Goal: Answer question/provide support: Share knowledge or assist other users

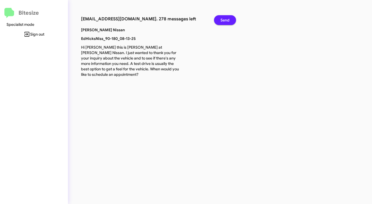
click at [226, 19] on span "Send" at bounding box center [225, 20] width 9 height 10
click at [227, 19] on span "Send" at bounding box center [225, 20] width 9 height 10
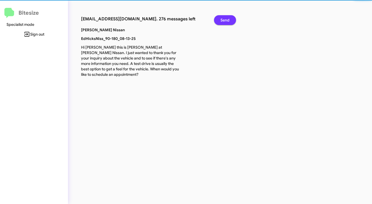
click at [227, 19] on span "Send" at bounding box center [225, 20] width 9 height 10
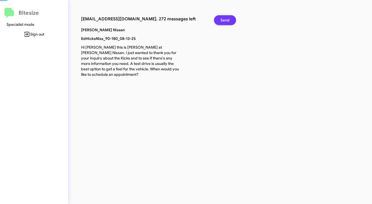
click at [227, 19] on span "Send" at bounding box center [225, 20] width 9 height 10
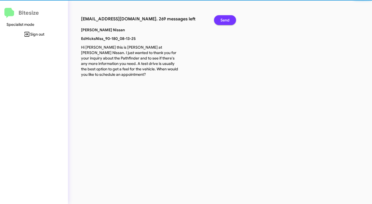
click at [227, 19] on span "Send" at bounding box center [225, 20] width 9 height 10
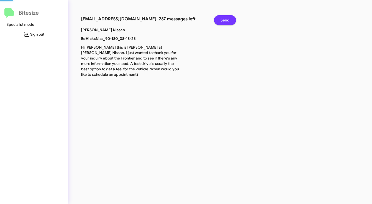
click at [227, 19] on span "Send" at bounding box center [225, 20] width 9 height 10
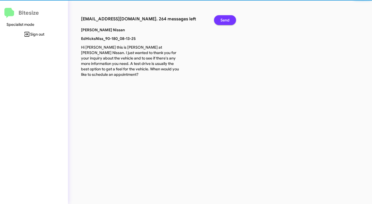
click at [227, 19] on span "Send" at bounding box center [225, 20] width 9 height 10
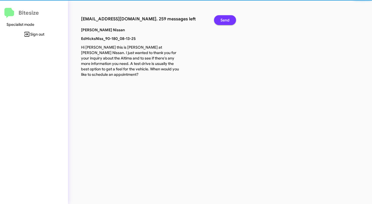
click at [227, 19] on span "Send" at bounding box center [225, 20] width 9 height 10
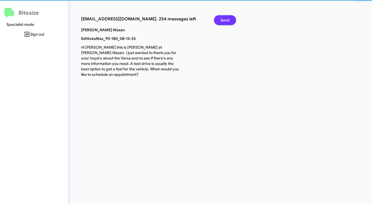
click at [227, 19] on span "Send" at bounding box center [225, 20] width 9 height 10
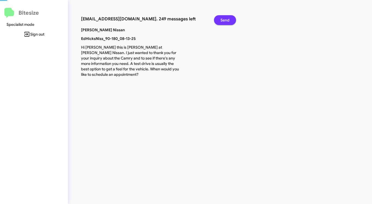
click at [227, 19] on span "Send" at bounding box center [225, 20] width 9 height 10
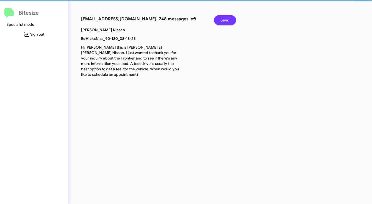
click at [227, 19] on span "Send" at bounding box center [225, 20] width 9 height 10
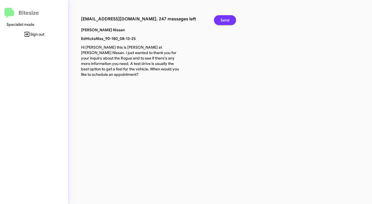
click at [227, 19] on span "Send" at bounding box center [225, 20] width 9 height 10
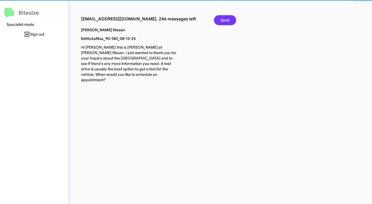
click at [227, 19] on span "Send" at bounding box center [225, 20] width 9 height 10
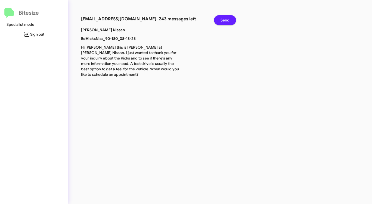
click at [227, 19] on span "Send" at bounding box center [225, 20] width 9 height 10
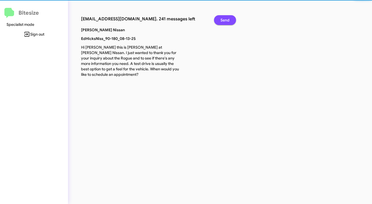
click at [227, 19] on span "Send" at bounding box center [225, 20] width 9 height 10
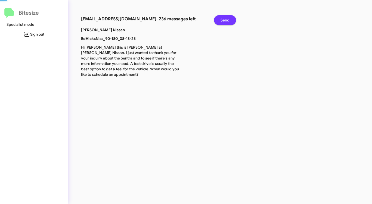
click at [227, 19] on span "Send" at bounding box center [225, 20] width 9 height 10
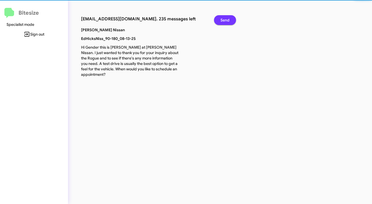
click at [227, 19] on span "Send" at bounding box center [225, 20] width 9 height 10
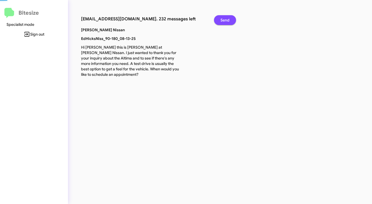
click at [227, 19] on span "Send" at bounding box center [225, 20] width 9 height 10
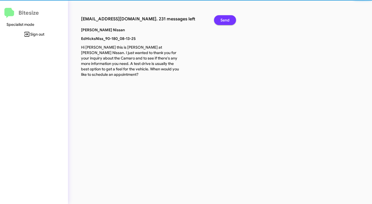
click at [227, 19] on span "Send" at bounding box center [225, 20] width 9 height 10
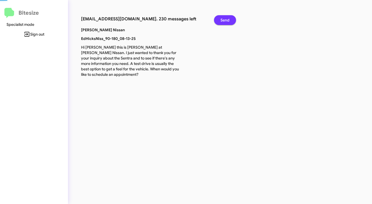
click at [227, 19] on span "Send" at bounding box center [225, 20] width 9 height 10
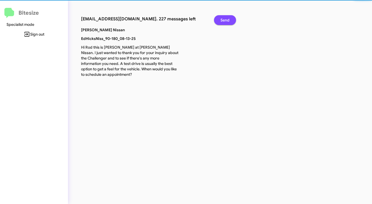
click at [227, 19] on span "Send" at bounding box center [225, 20] width 9 height 10
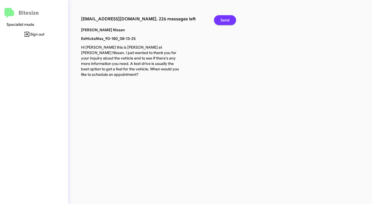
click at [227, 19] on span "Send" at bounding box center [225, 20] width 9 height 10
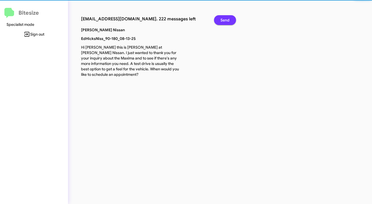
click at [227, 19] on span "Send" at bounding box center [225, 20] width 9 height 10
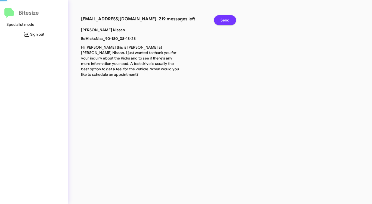
click at [227, 19] on span "Send" at bounding box center [225, 20] width 9 height 10
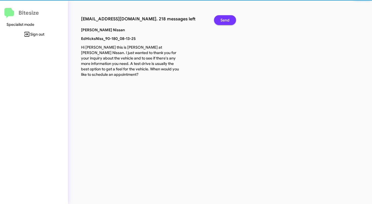
click at [227, 19] on span "Send" at bounding box center [225, 20] width 9 height 10
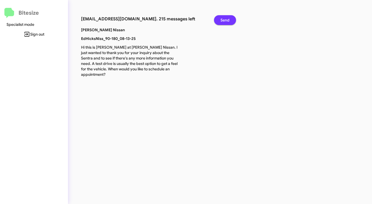
click at [227, 19] on span "Send" at bounding box center [225, 20] width 9 height 10
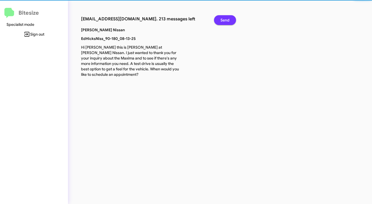
click at [227, 19] on span "Send" at bounding box center [225, 20] width 9 height 10
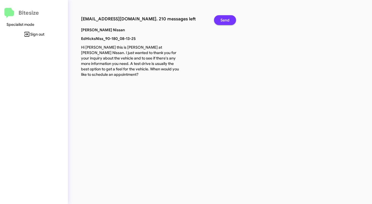
click at [227, 19] on span "Send" at bounding box center [225, 20] width 9 height 10
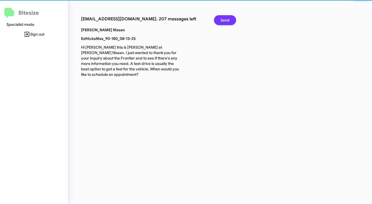
click at [227, 19] on span "Send" at bounding box center [225, 20] width 9 height 10
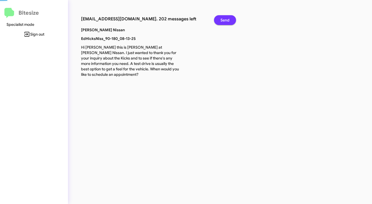
click at [227, 19] on span "Send" at bounding box center [225, 20] width 9 height 10
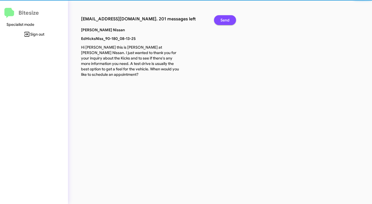
click at [227, 19] on span "Send" at bounding box center [225, 20] width 9 height 10
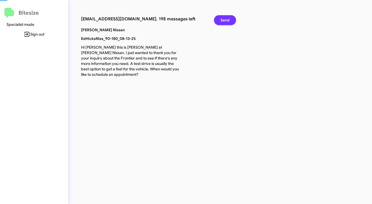
click at [227, 19] on span "Send" at bounding box center [225, 20] width 9 height 10
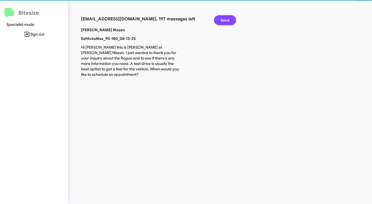
click at [227, 19] on span "Send" at bounding box center [225, 20] width 9 height 10
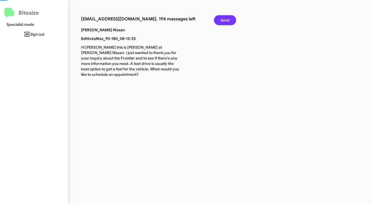
click at [227, 19] on span "Send" at bounding box center [225, 20] width 9 height 10
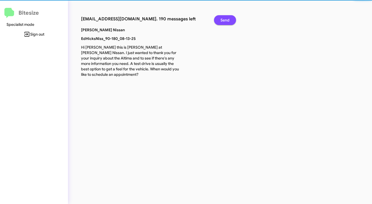
click at [227, 19] on span "Send" at bounding box center [225, 20] width 9 height 10
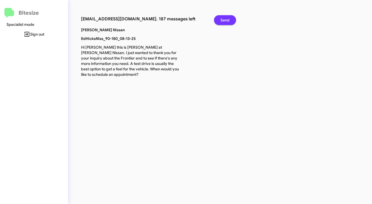
click at [227, 19] on span "Send" at bounding box center [225, 20] width 9 height 10
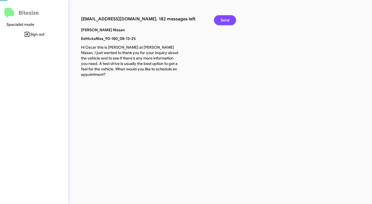
click at [227, 19] on span "Send" at bounding box center [225, 20] width 9 height 10
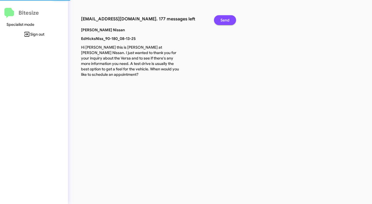
click at [227, 19] on span "Send" at bounding box center [225, 20] width 9 height 10
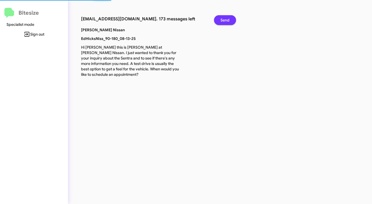
click at [227, 19] on span "Send" at bounding box center [225, 20] width 9 height 10
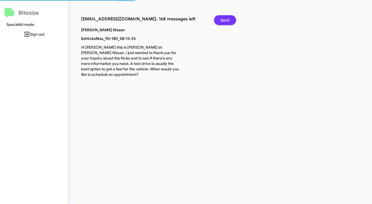
click at [227, 19] on span "Send" at bounding box center [225, 20] width 9 height 10
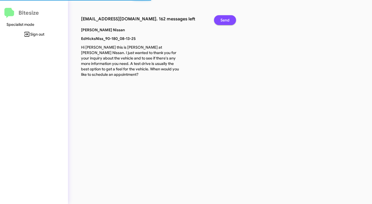
click at [227, 19] on span "Send" at bounding box center [225, 20] width 9 height 10
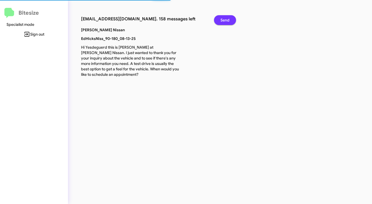
click at [227, 19] on span "Send" at bounding box center [225, 20] width 9 height 10
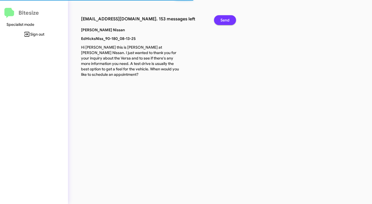
click at [227, 19] on span "Send" at bounding box center [225, 20] width 9 height 10
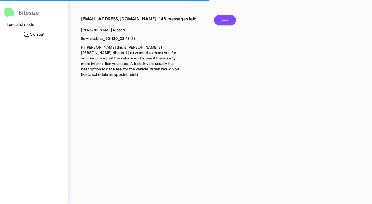
click at [227, 19] on span "Send" at bounding box center [225, 20] width 9 height 10
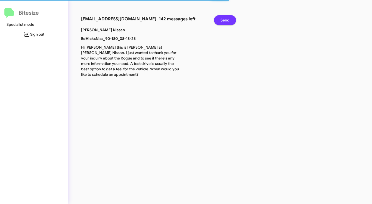
click at [227, 19] on span "Send" at bounding box center [225, 20] width 9 height 10
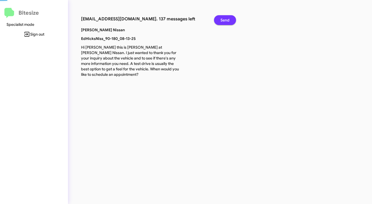
click at [227, 19] on span "Send" at bounding box center [225, 20] width 9 height 10
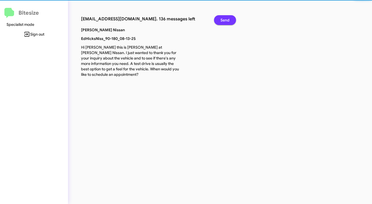
click at [227, 19] on span "Send" at bounding box center [225, 20] width 9 height 10
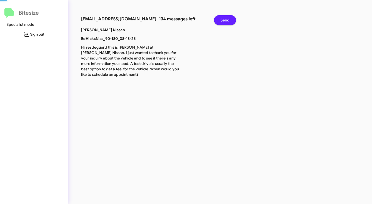
click at [227, 19] on span "Send" at bounding box center [225, 20] width 9 height 10
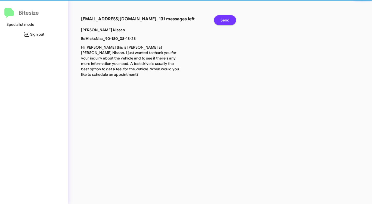
click at [227, 19] on span "Send" at bounding box center [225, 20] width 9 height 10
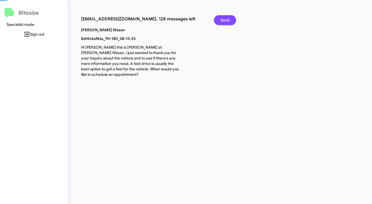
click at [227, 19] on span "Send" at bounding box center [225, 20] width 9 height 10
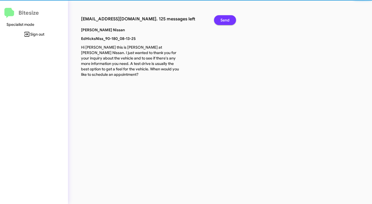
click at [227, 19] on span "Send" at bounding box center [225, 20] width 9 height 10
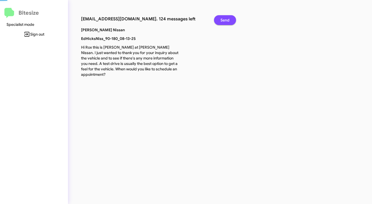
click at [227, 19] on span "Send" at bounding box center [225, 20] width 9 height 10
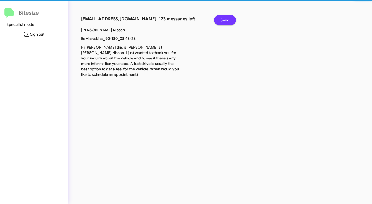
click at [227, 19] on span "Send" at bounding box center [225, 20] width 9 height 10
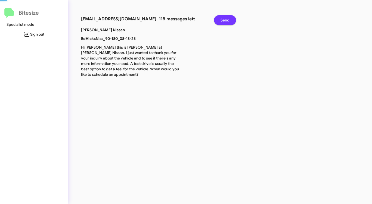
click at [227, 19] on span "Send" at bounding box center [225, 20] width 9 height 10
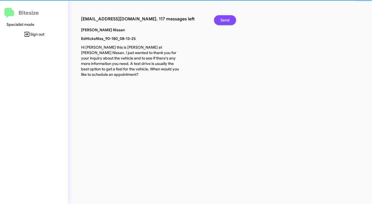
click at [227, 19] on span "Send" at bounding box center [225, 20] width 9 height 10
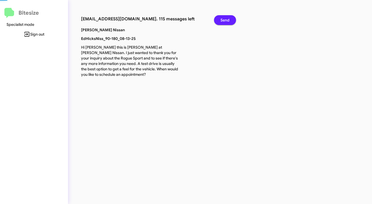
click at [227, 19] on span "Send" at bounding box center [225, 20] width 9 height 10
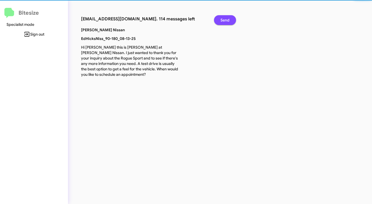
click at [227, 19] on span "Send" at bounding box center [225, 20] width 9 height 10
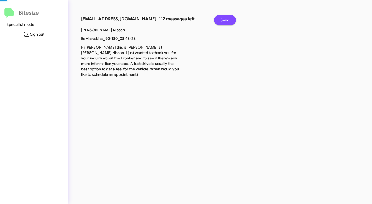
click at [227, 19] on span "Send" at bounding box center [225, 20] width 9 height 10
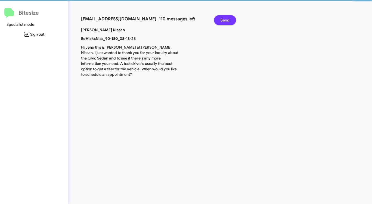
click at [227, 19] on span "Send" at bounding box center [225, 20] width 9 height 10
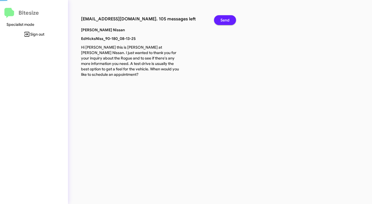
click at [227, 19] on span "Send" at bounding box center [225, 20] width 9 height 10
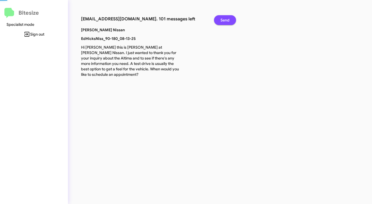
click at [227, 19] on span "Send" at bounding box center [225, 20] width 9 height 10
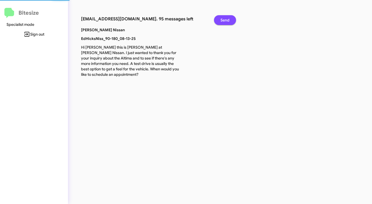
click at [227, 19] on span "Send" at bounding box center [225, 20] width 9 height 10
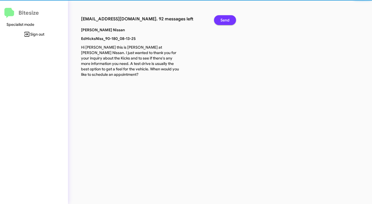
click at [227, 19] on span "Send" at bounding box center [225, 20] width 9 height 10
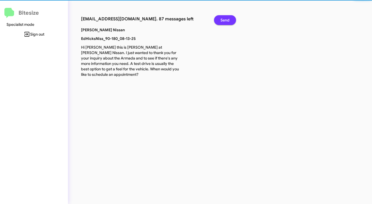
click at [227, 19] on span "Send" at bounding box center [225, 20] width 9 height 10
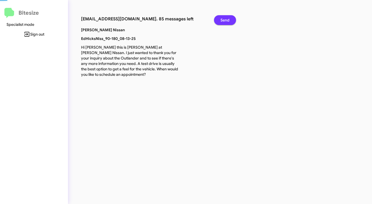
click at [227, 19] on span "Send" at bounding box center [225, 20] width 9 height 10
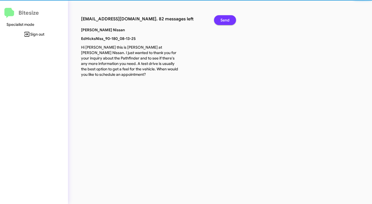
click at [227, 19] on span "Send" at bounding box center [225, 20] width 9 height 10
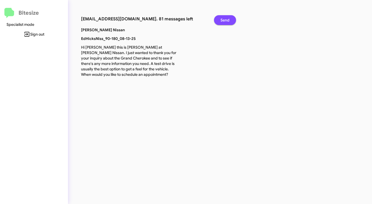
click at [227, 19] on span "Send" at bounding box center [225, 20] width 9 height 10
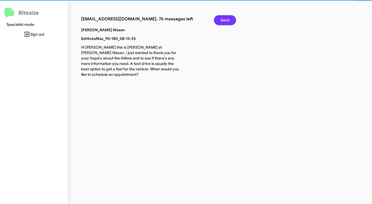
click at [227, 19] on span "Send" at bounding box center [225, 20] width 9 height 10
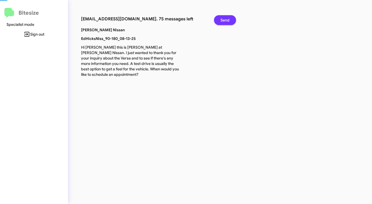
click at [227, 19] on span "Send" at bounding box center [225, 20] width 9 height 10
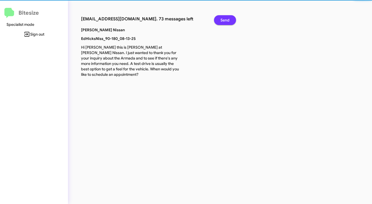
click at [227, 19] on span "Send" at bounding box center [225, 20] width 9 height 10
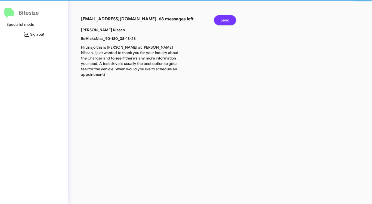
click at [227, 19] on span "Send" at bounding box center [225, 20] width 9 height 10
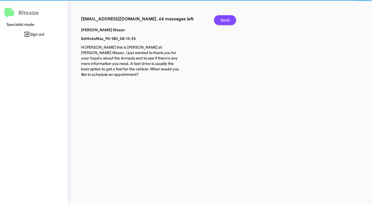
click at [227, 19] on span "Send" at bounding box center [225, 20] width 9 height 10
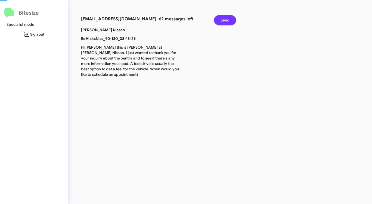
click at [227, 19] on span "Send" at bounding box center [225, 20] width 9 height 10
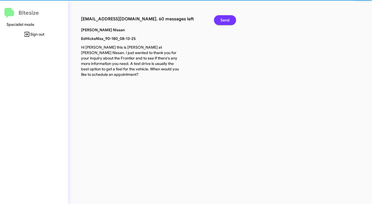
click at [227, 19] on span "Send" at bounding box center [225, 20] width 9 height 10
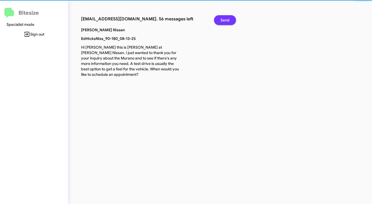
click at [227, 19] on span "Send" at bounding box center [225, 20] width 9 height 10
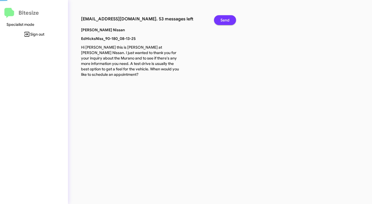
click at [227, 19] on span "Send" at bounding box center [225, 20] width 9 height 10
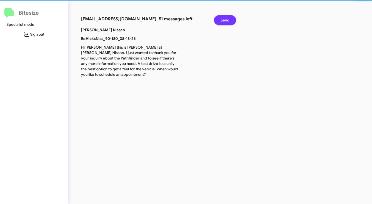
click at [227, 19] on span "Send" at bounding box center [225, 20] width 9 height 10
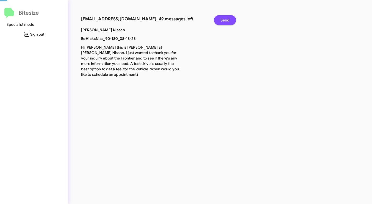
click at [227, 19] on span "Send" at bounding box center [225, 20] width 9 height 10
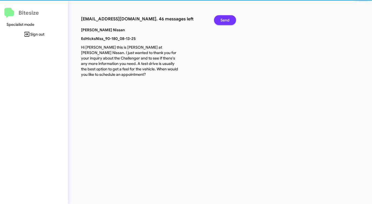
click at [227, 19] on span "Send" at bounding box center [225, 20] width 9 height 10
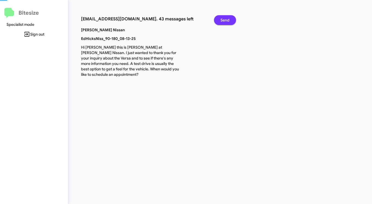
click at [227, 19] on span "Send" at bounding box center [225, 20] width 9 height 10
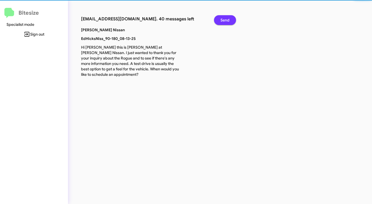
click at [227, 19] on span "Send" at bounding box center [225, 20] width 9 height 10
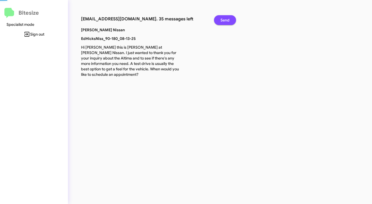
click at [227, 19] on span "Send" at bounding box center [225, 20] width 9 height 10
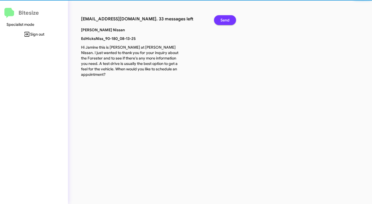
click at [227, 19] on span "Send" at bounding box center [225, 20] width 9 height 10
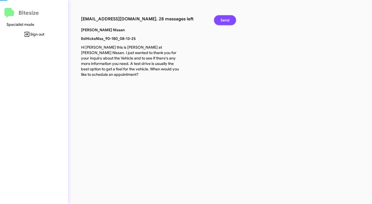
click at [227, 19] on span "Send" at bounding box center [225, 20] width 9 height 10
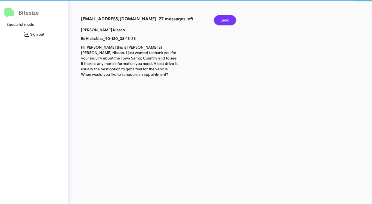
click at [227, 19] on span "Send" at bounding box center [225, 20] width 9 height 10
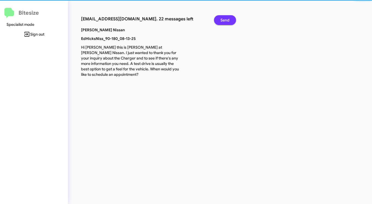
click at [227, 19] on span "Send" at bounding box center [225, 20] width 9 height 10
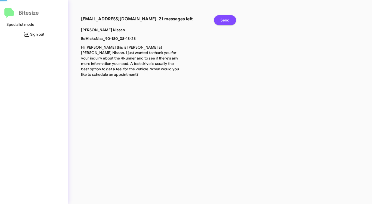
click at [227, 19] on span "Send" at bounding box center [225, 20] width 9 height 10
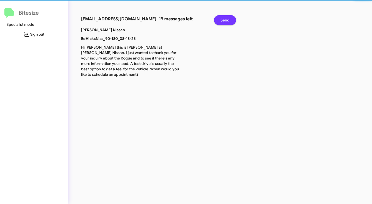
click at [227, 19] on span "Send" at bounding box center [225, 20] width 9 height 10
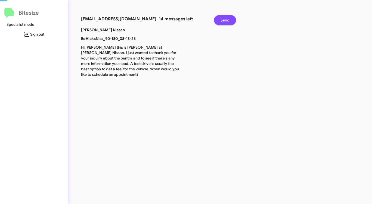
click at [227, 19] on span "Send" at bounding box center [225, 20] width 9 height 10
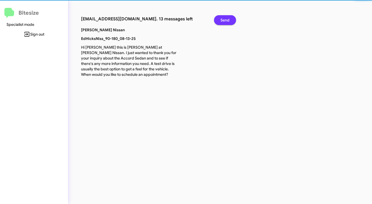
click at [227, 19] on span "Send" at bounding box center [225, 20] width 9 height 10
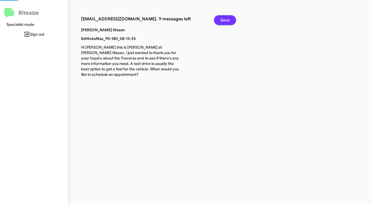
click at [227, 19] on span "Send" at bounding box center [225, 20] width 9 height 10
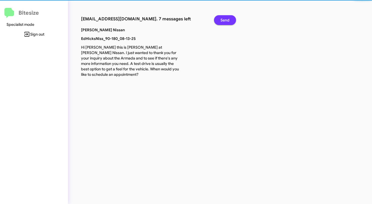
click at [227, 19] on span "Send" at bounding box center [225, 20] width 9 height 10
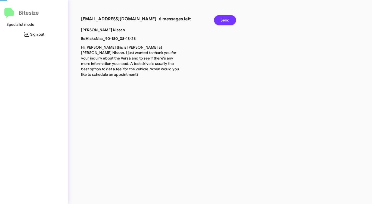
click at [227, 19] on span "Send" at bounding box center [225, 20] width 9 height 10
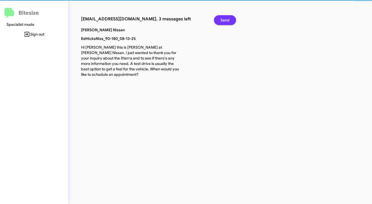
click at [227, 19] on span "Send" at bounding box center [225, 20] width 9 height 10
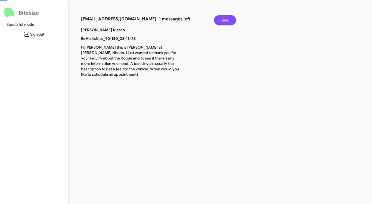
click at [227, 19] on span "Send" at bounding box center [225, 20] width 9 height 10
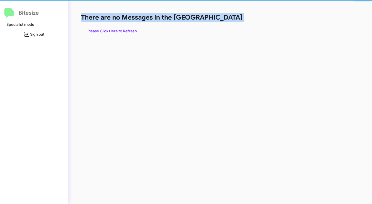
click at [227, 19] on h1 "There are no Messages in the [GEOGRAPHIC_DATA]" at bounding box center [194, 17] width 227 height 9
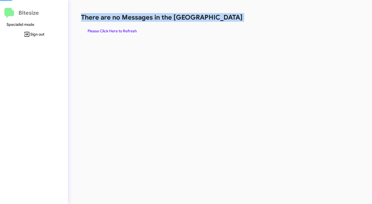
click at [227, 19] on h1 "There are no Messages in the [GEOGRAPHIC_DATA]" at bounding box center [194, 17] width 227 height 9
click at [132, 29] on span "Please Click Here to Refresh" at bounding box center [112, 31] width 49 height 10
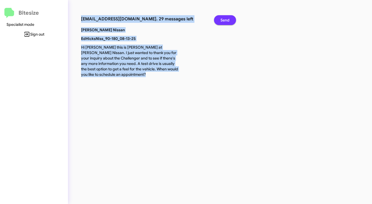
click at [226, 20] on span "Send" at bounding box center [225, 20] width 9 height 10
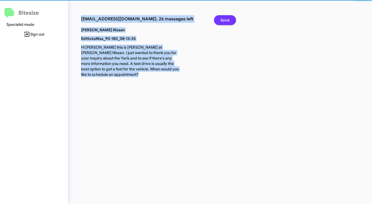
click at [226, 20] on span "Send" at bounding box center [225, 20] width 9 height 10
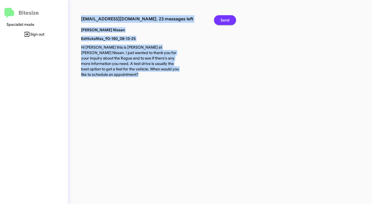
click at [226, 20] on span "Send" at bounding box center [225, 20] width 9 height 10
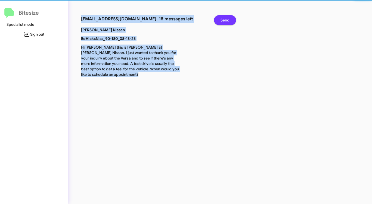
click at [226, 20] on span "Send" at bounding box center [225, 20] width 9 height 10
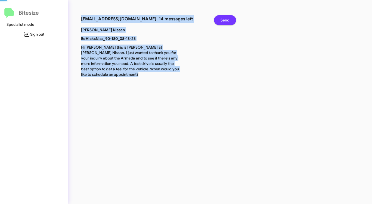
click at [226, 20] on span "Send" at bounding box center [225, 20] width 9 height 10
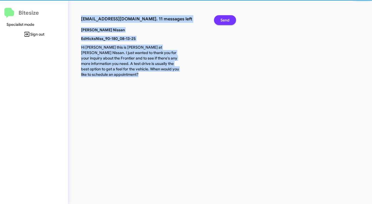
click at [226, 20] on span "Send" at bounding box center [225, 20] width 9 height 10
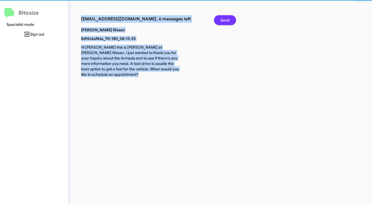
click at [226, 20] on span "Send" at bounding box center [225, 20] width 9 height 10
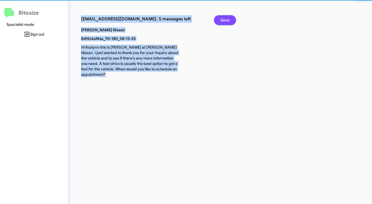
click at [226, 20] on span "Send" at bounding box center [225, 20] width 9 height 10
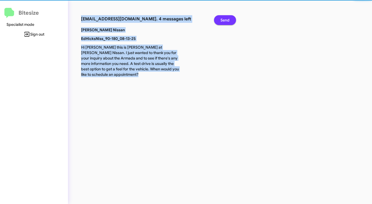
click at [226, 20] on span "Send" at bounding box center [225, 20] width 9 height 10
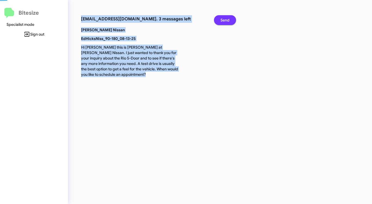
click at [226, 20] on span "Send" at bounding box center [225, 20] width 9 height 10
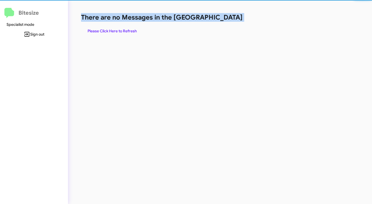
click at [226, 20] on h1 "There are no Messages in the [GEOGRAPHIC_DATA]" at bounding box center [194, 17] width 227 height 9
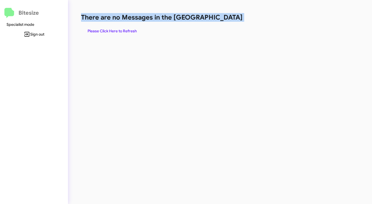
click at [226, 20] on h1 "There are no Messages in the [GEOGRAPHIC_DATA]" at bounding box center [194, 17] width 227 height 9
click at [130, 30] on span "Please Click Here to Refresh" at bounding box center [112, 31] width 49 height 10
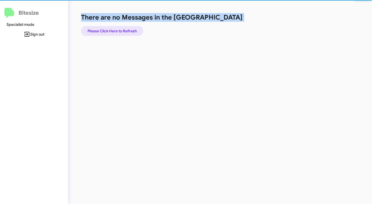
click at [130, 30] on span "Please Click Here to Refresh" at bounding box center [112, 31] width 49 height 10
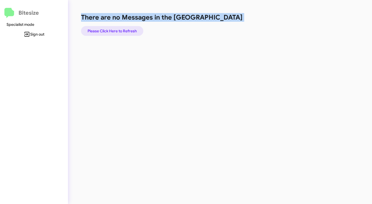
click at [135, 29] on span "Please Click Here to Refresh" at bounding box center [112, 31] width 49 height 10
click at [136, 29] on span "Please Click Here to Refresh" at bounding box center [112, 31] width 49 height 10
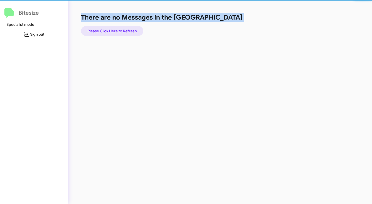
click at [136, 29] on span "Please Click Here to Refresh" at bounding box center [112, 31] width 49 height 10
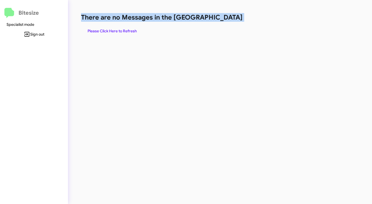
click at [135, 28] on span "Please Click Here to Refresh" at bounding box center [112, 31] width 49 height 10
click at [134, 28] on span "Please Click Here to Refresh" at bounding box center [112, 31] width 49 height 10
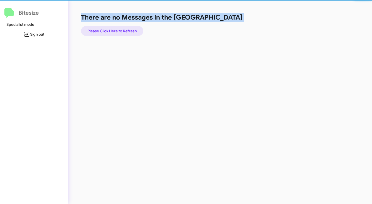
click at [134, 28] on span "Please Click Here to Refresh" at bounding box center [112, 31] width 49 height 10
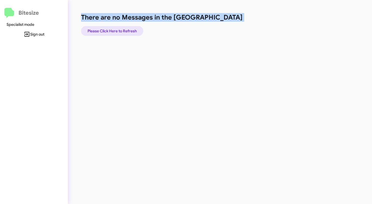
click at [134, 28] on span "Please Click Here to Refresh" at bounding box center [112, 31] width 49 height 10
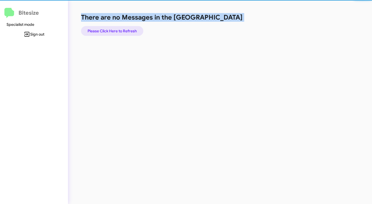
click at [134, 28] on span "Please Click Here to Refresh" at bounding box center [112, 31] width 49 height 10
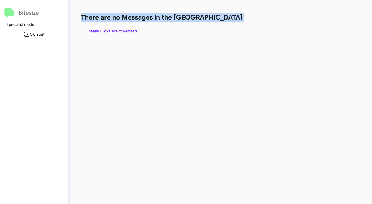
click at [134, 28] on span "Please Click Here to Refresh" at bounding box center [112, 31] width 49 height 10
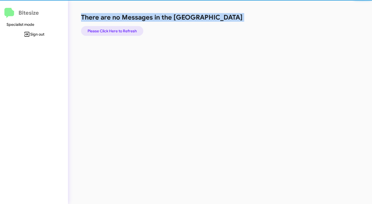
click at [134, 28] on span "Please Click Here to Refresh" at bounding box center [112, 31] width 49 height 10
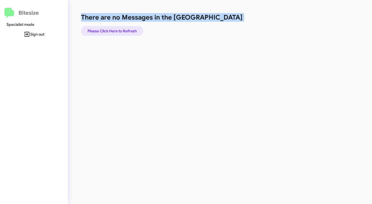
click at [133, 28] on span "Please Click Here to Refresh" at bounding box center [112, 31] width 49 height 10
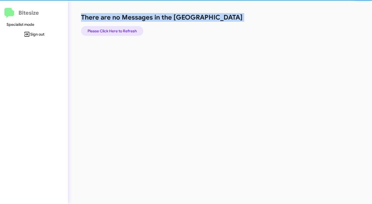
click at [133, 28] on span "Please Click Here to Refresh" at bounding box center [112, 31] width 49 height 10
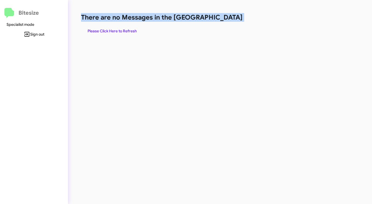
click at [133, 28] on span "Please Click Here to Refresh" at bounding box center [112, 31] width 49 height 10
